Goal: Task Accomplishment & Management: Use online tool/utility

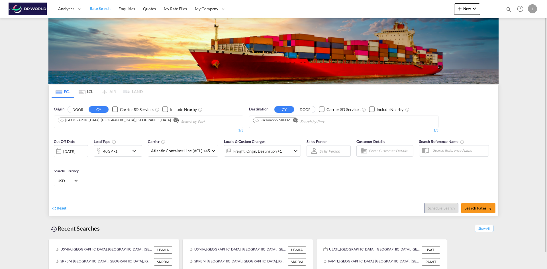
click at [174, 121] on md-icon "Remove" at bounding box center [176, 120] width 4 height 4
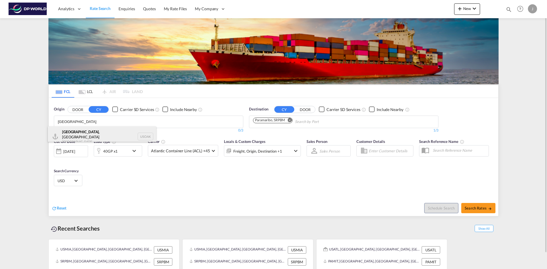
type input "[GEOGRAPHIC_DATA]"
click at [75, 134] on div "[GEOGRAPHIC_DATA] , [GEOGRAPHIC_DATA] [GEOGRAPHIC_DATA] USOAK" at bounding box center [102, 137] width 108 height 21
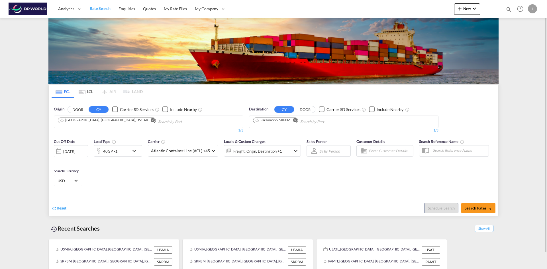
click at [296, 119] on md-icon "Remove" at bounding box center [295, 120] width 4 height 4
click at [262, 122] on body "Analytics Dashboard Rate Search Enquiries Quotes My Rate Files My Company" at bounding box center [273, 134] width 547 height 269
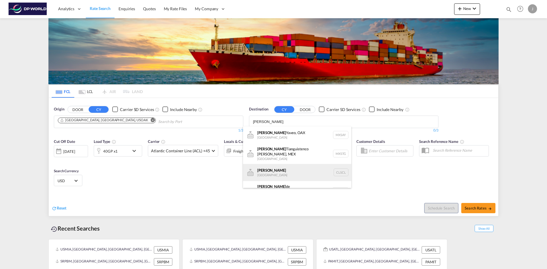
scroll to position [10, 0]
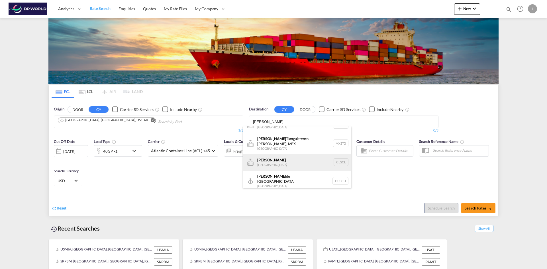
type input "[PERSON_NAME]"
click at [262, 163] on div "[PERSON_NAME] [GEOGRAPHIC_DATA] CLSCL" at bounding box center [297, 162] width 108 height 17
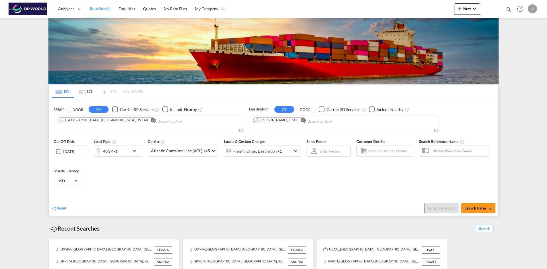
scroll to position [5, 0]
